Goal: Information Seeking & Learning: Check status

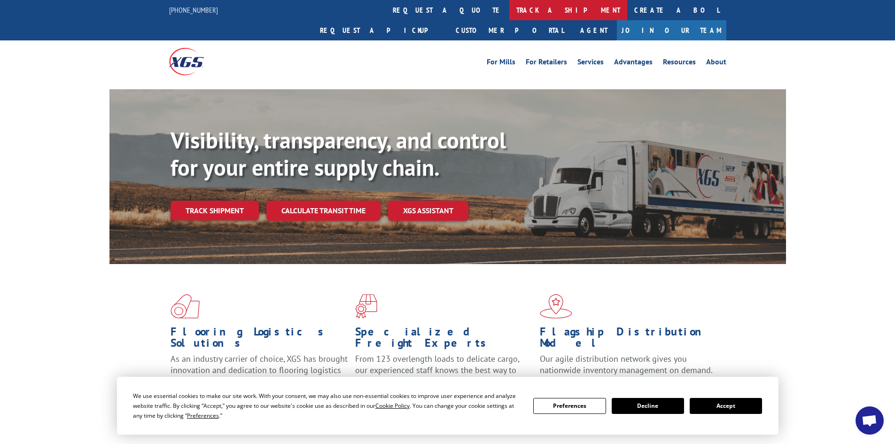
click at [509, 6] on link "track a shipment" at bounding box center [568, 10] width 118 height 20
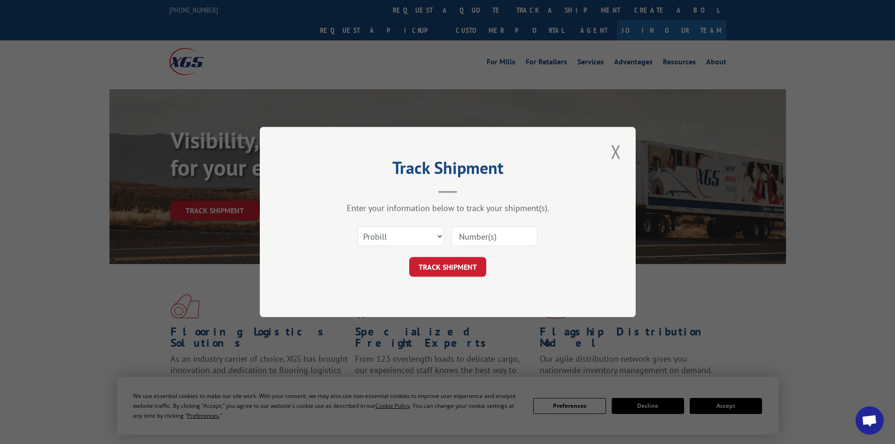
click at [479, 237] on input at bounding box center [494, 236] width 86 height 20
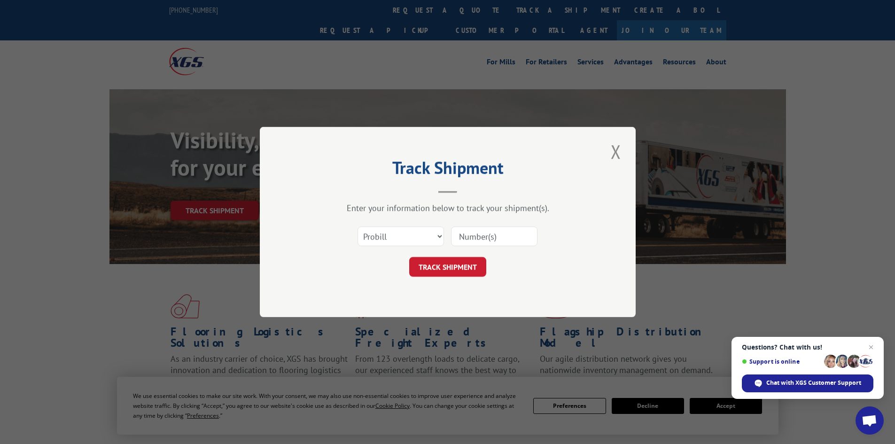
paste input "2823846"
type input "2823846"
click button "TRACK SHIPMENT" at bounding box center [447, 267] width 77 height 20
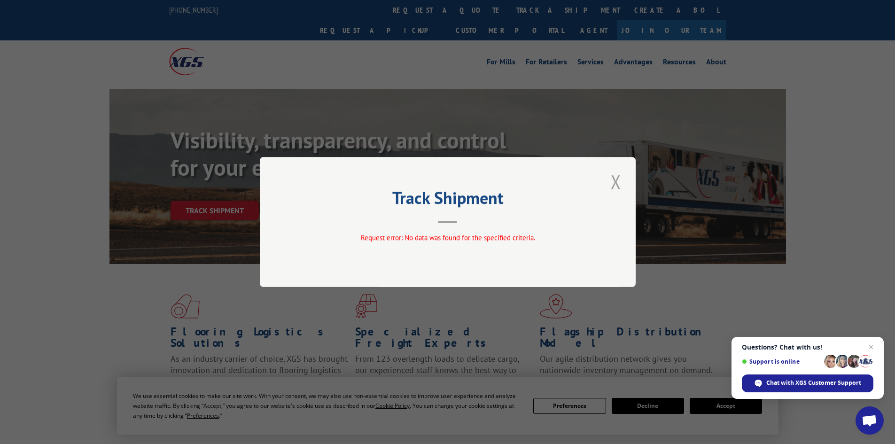
click at [616, 178] on button "Close modal" at bounding box center [616, 182] width 16 height 26
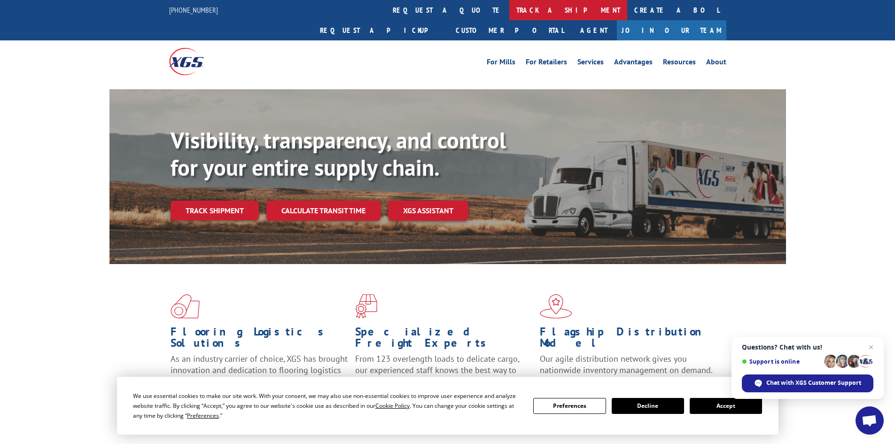
click at [509, 18] on link "track a shipment" at bounding box center [568, 10] width 118 height 20
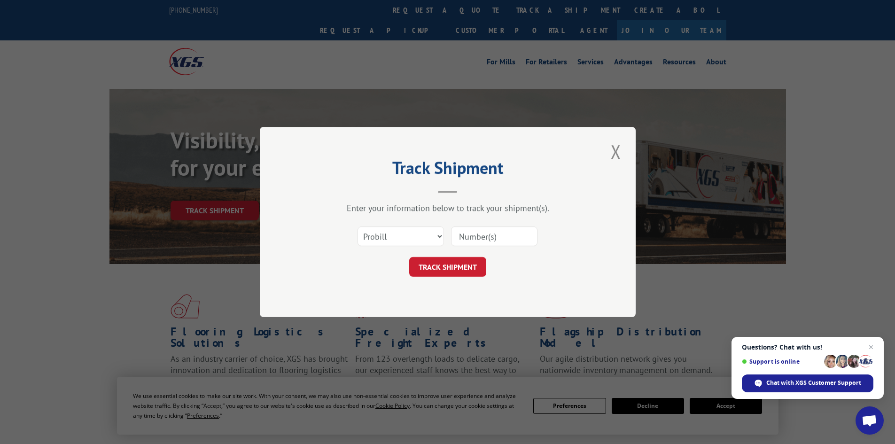
drag, startPoint x: 470, startPoint y: 241, endPoint x: 457, endPoint y: 240, distance: 12.7
click at [470, 240] on input at bounding box center [494, 236] width 86 height 20
click at [443, 239] on select "Select category... Probill BOL PO" at bounding box center [400, 236] width 86 height 20
select select "bol"
click at [357, 226] on select "Select category... Probill BOL PO" at bounding box center [400, 236] width 86 height 20
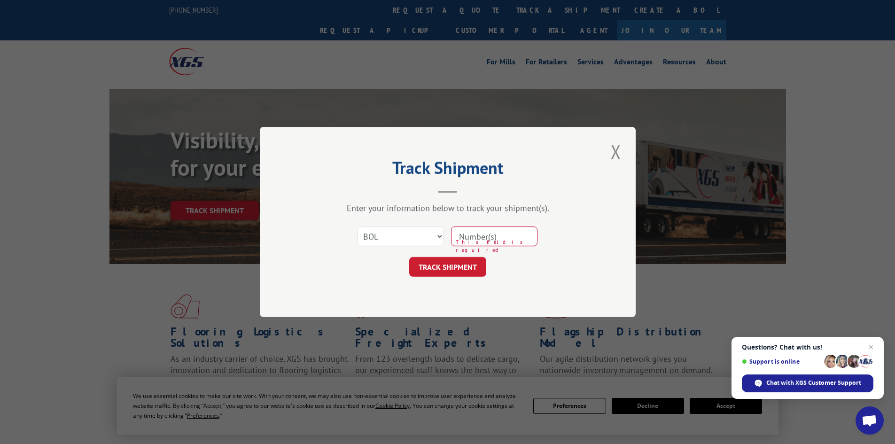
click at [518, 241] on input at bounding box center [494, 236] width 86 height 20
paste input "2823846"
type input "2823846"
click at [440, 264] on button "TRACK SHIPMENT" at bounding box center [447, 267] width 77 height 20
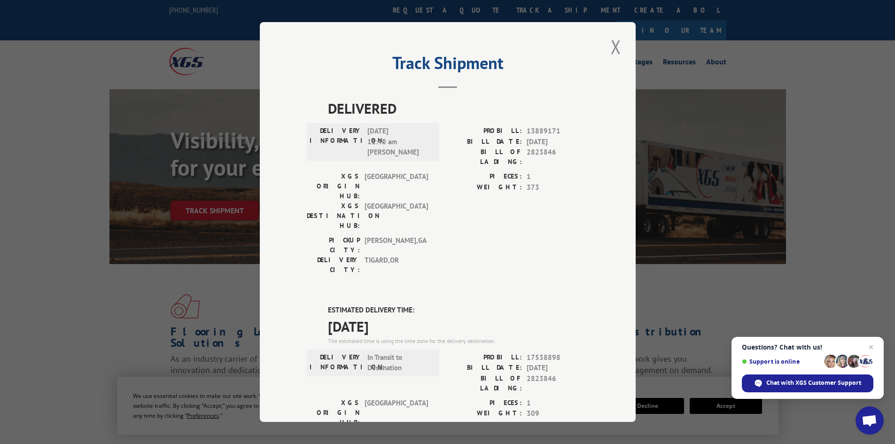
scroll to position [141, 0]
